Goal: Task Accomplishment & Management: Use online tool/utility

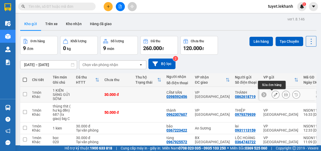
click at [274, 95] on icon at bounding box center [276, 94] width 4 height 4
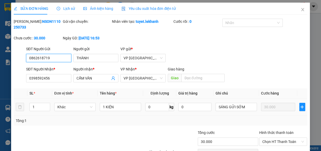
type input "0862618719"
type input "THÀNH"
type input "0398592456"
type input "CẨM VÂN"
type input "30.000"
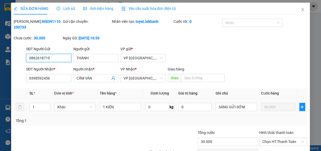
type input "30.000"
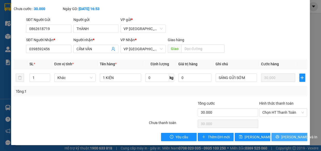
click at [283, 137] on span "[PERSON_NAME] và In" at bounding box center [299, 137] width 36 height 6
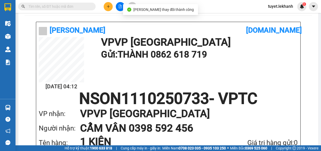
scroll to position [47, 0]
